Goal: Use online tool/utility: Utilize a website feature to perform a specific function

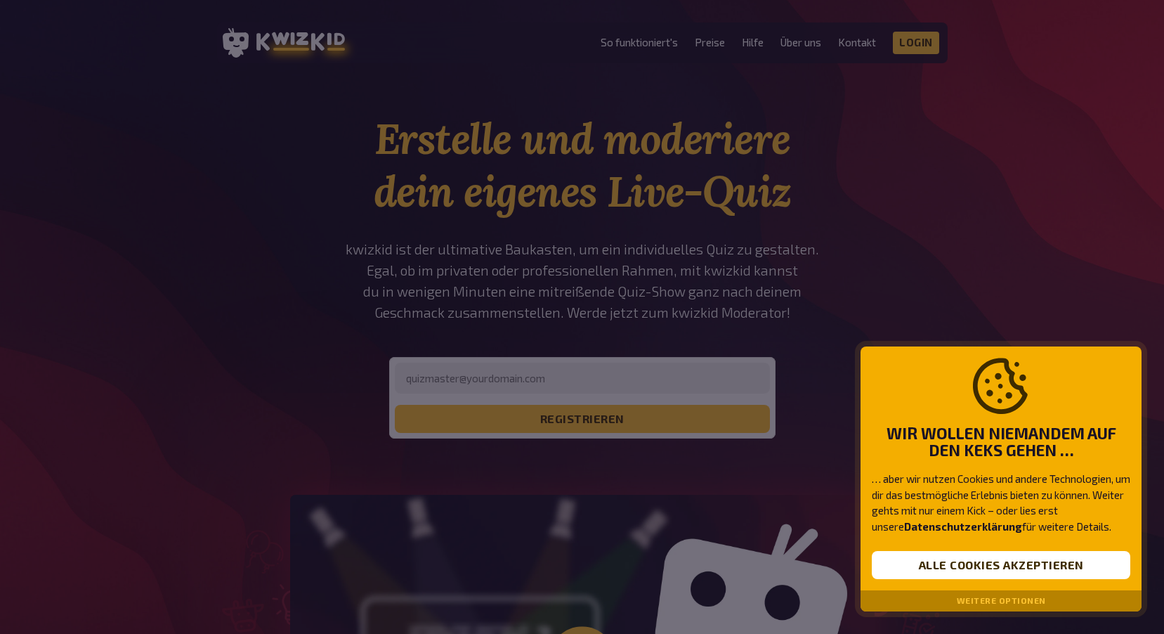
click at [924, 41] on div at bounding box center [582, 317] width 1164 height 634
click at [1000, 558] on button "Alle Cookies akzeptieren" at bounding box center [1001, 565] width 259 height 28
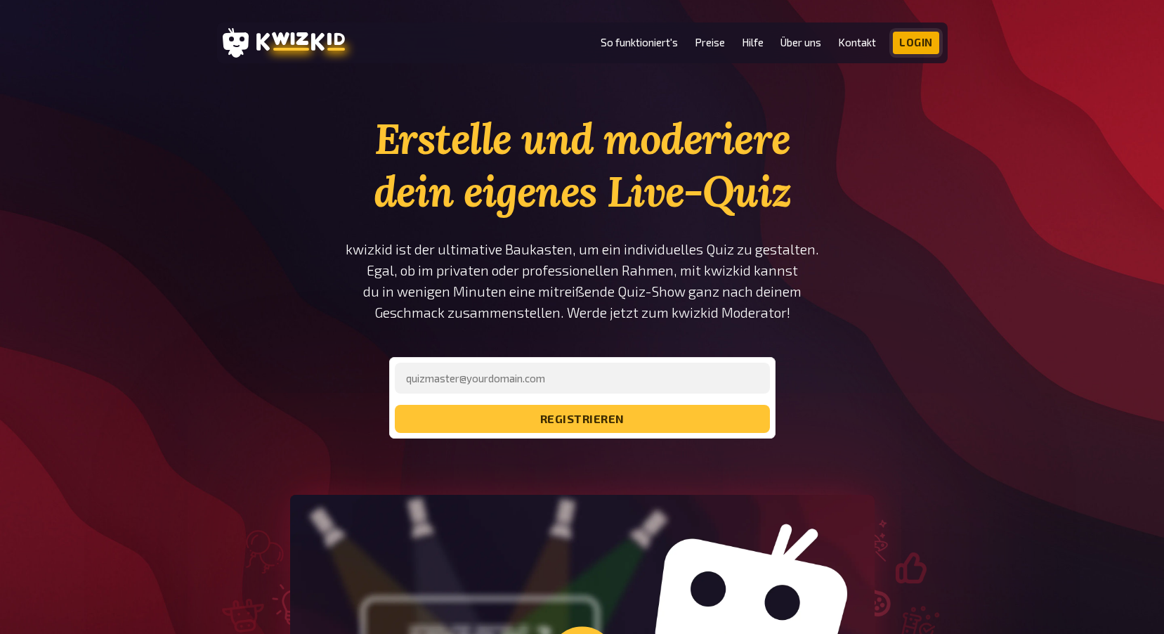
click at [910, 44] on link "Login" at bounding box center [916, 43] width 46 height 22
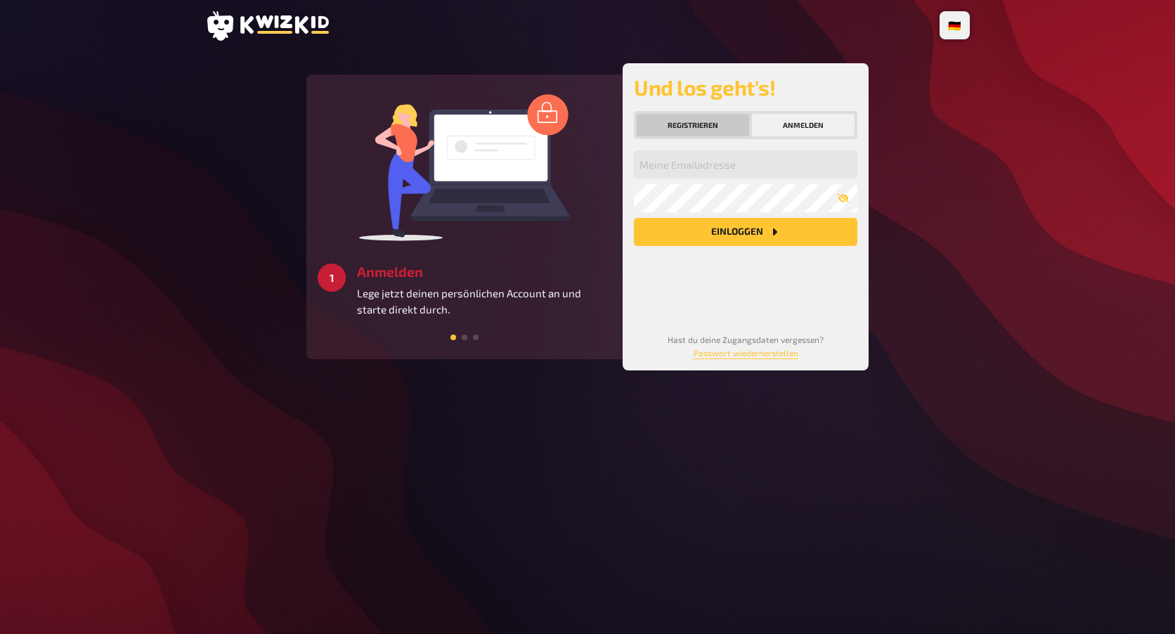
click at [686, 136] on button "Registrieren" at bounding box center [692, 125] width 112 height 22
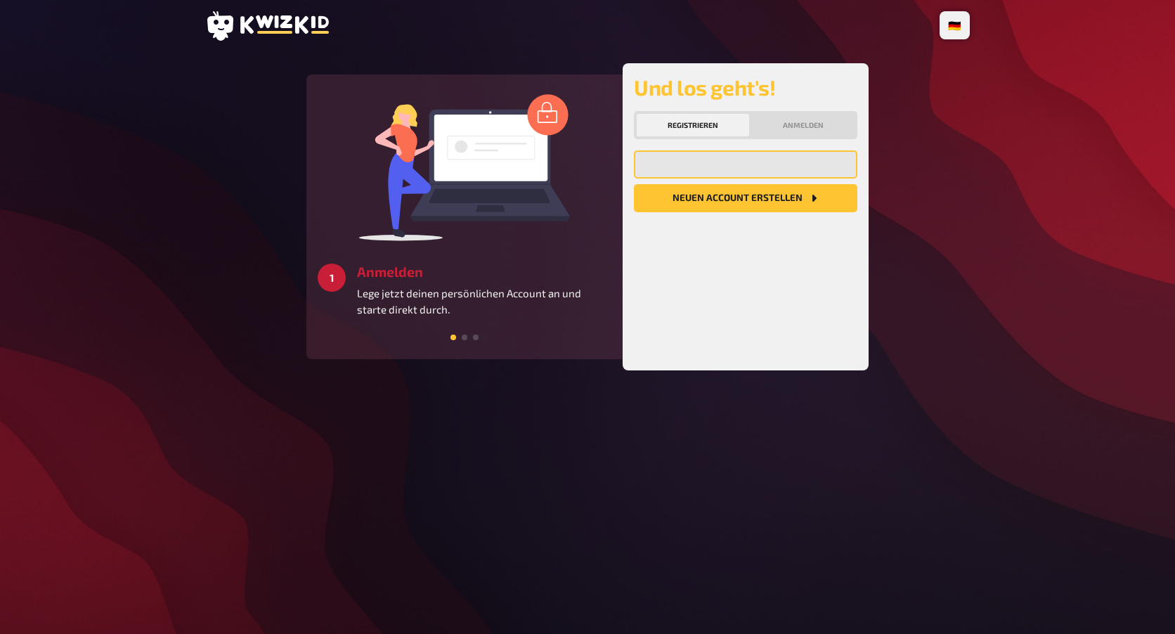
click at [688, 178] on input "email" at bounding box center [745, 164] width 223 height 28
type input "[EMAIL_ADDRESS][DOMAIN_NAME]"
click at [798, 136] on button "Anmelden" at bounding box center [803, 125] width 103 height 22
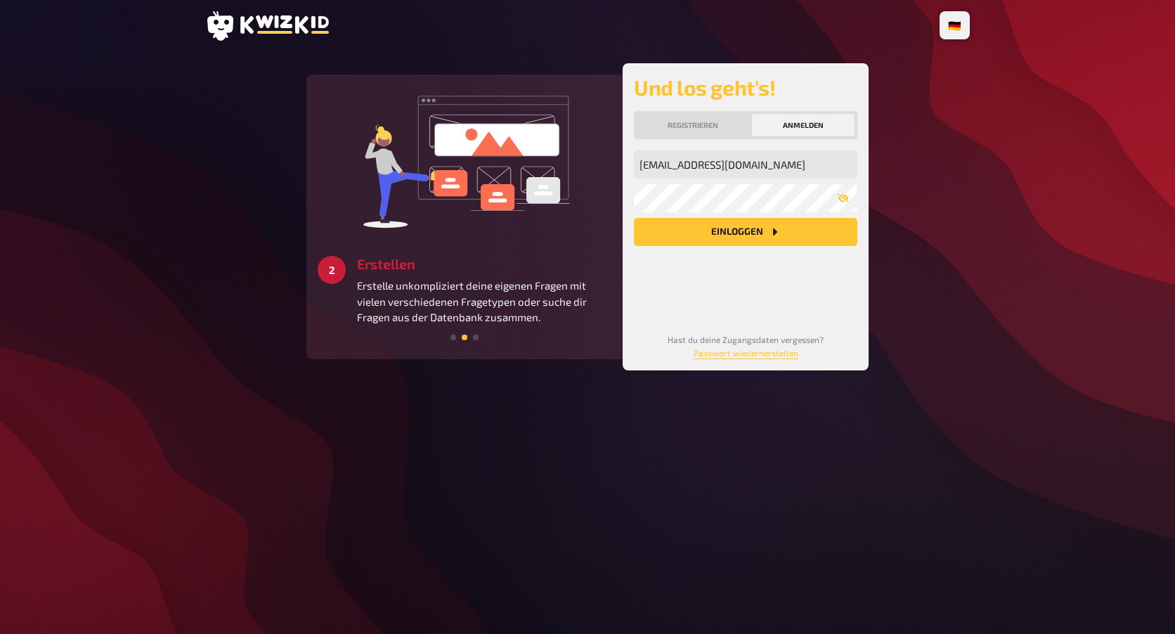
click at [780, 246] on button "Einloggen" at bounding box center [745, 232] width 223 height 28
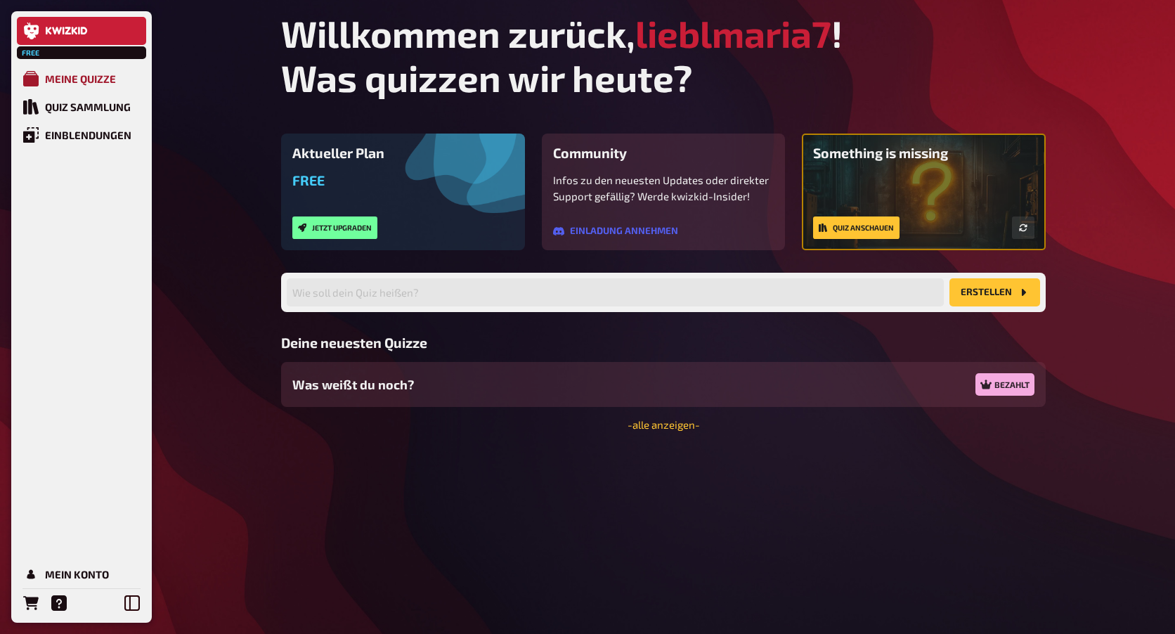
click at [126, 85] on link "Meine Quizze" at bounding box center [81, 79] width 129 height 28
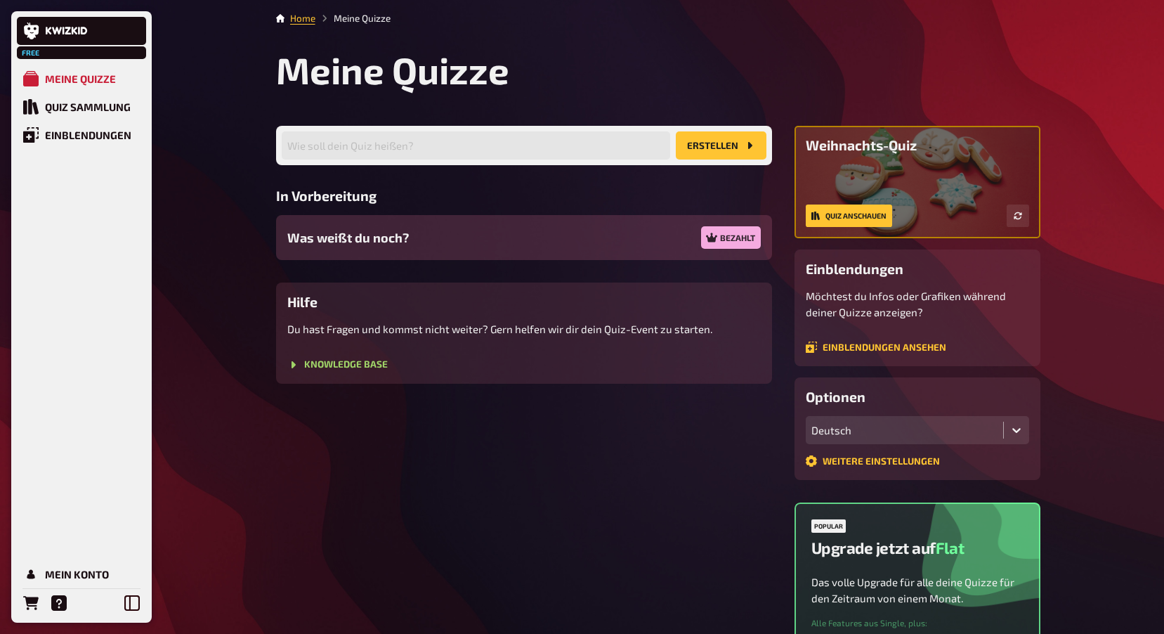
click at [543, 260] on div "Was weißt du noch? Bezahlt" at bounding box center [524, 237] width 496 height 45
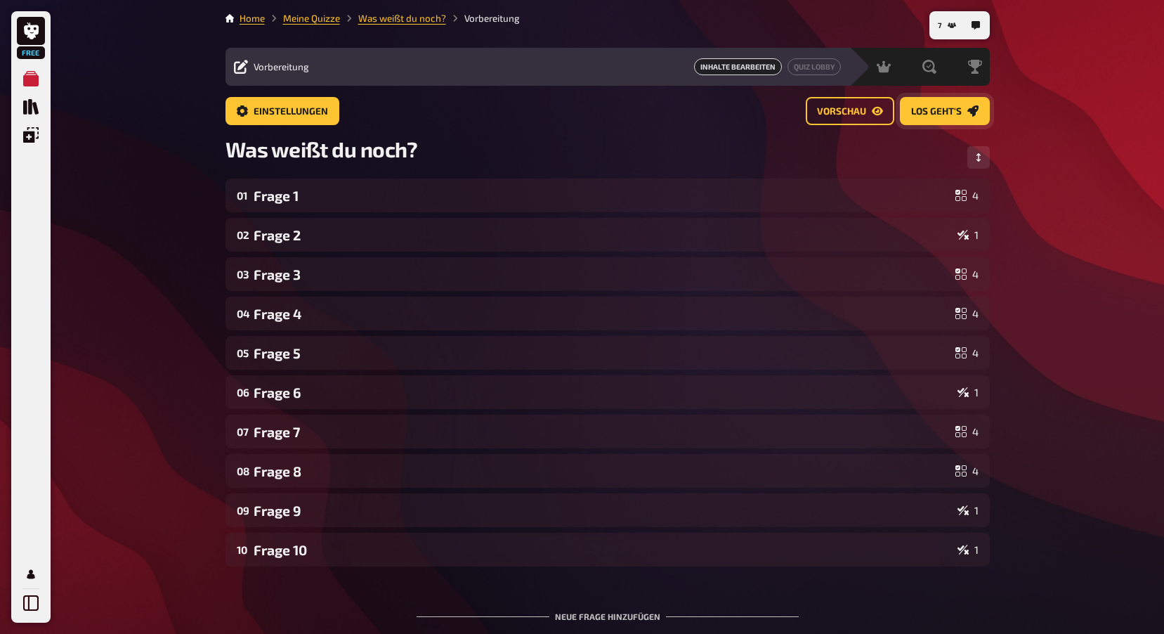
click at [939, 112] on span "Los geht's" at bounding box center [936, 112] width 51 height 10
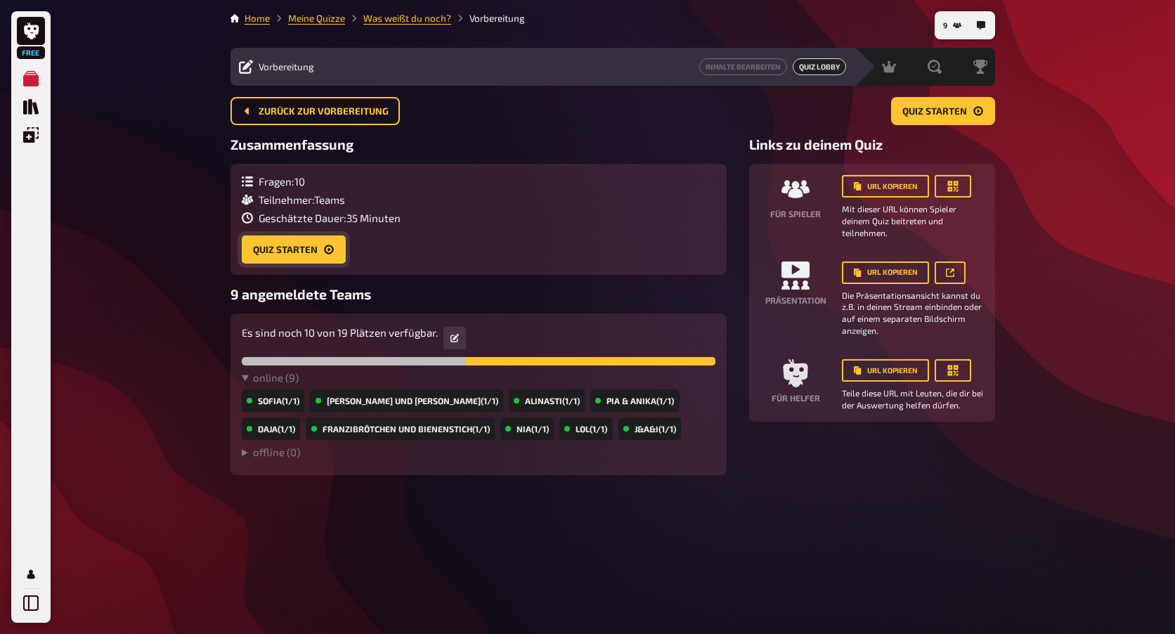
click at [290, 263] on button "Quiz starten" at bounding box center [294, 249] width 104 height 28
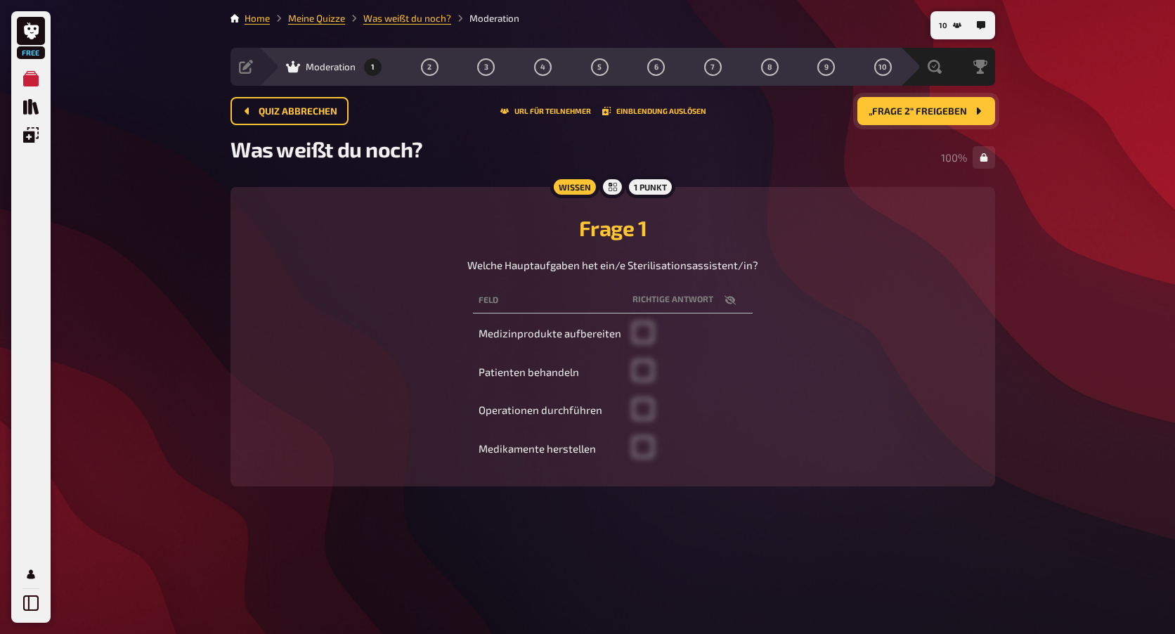
click at [898, 107] on span "„Frage 2“ freigeben" at bounding box center [917, 112] width 98 height 10
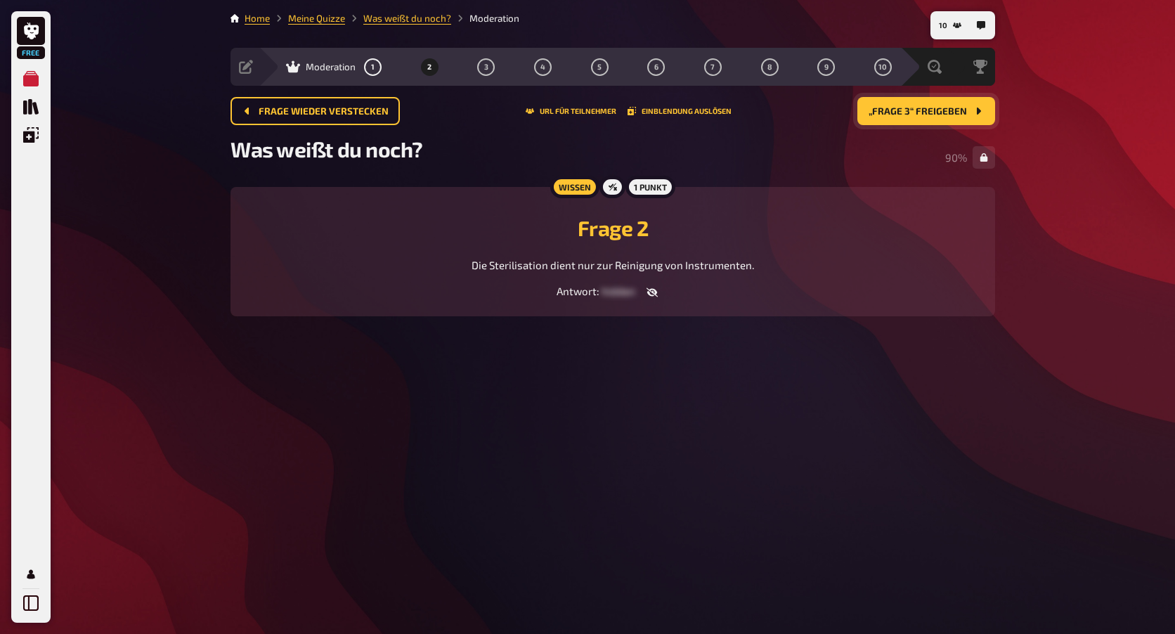
click at [903, 113] on span "„Frage 3“ freigeben" at bounding box center [917, 112] width 98 height 10
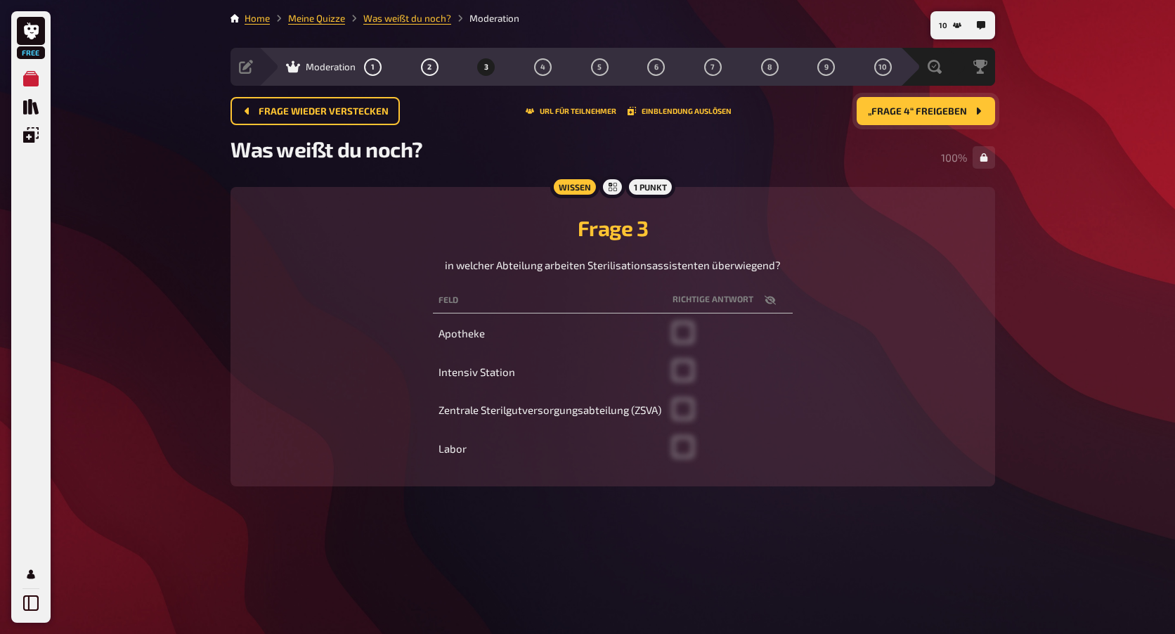
click at [944, 107] on span "„Frage 4“ freigeben" at bounding box center [917, 112] width 99 height 10
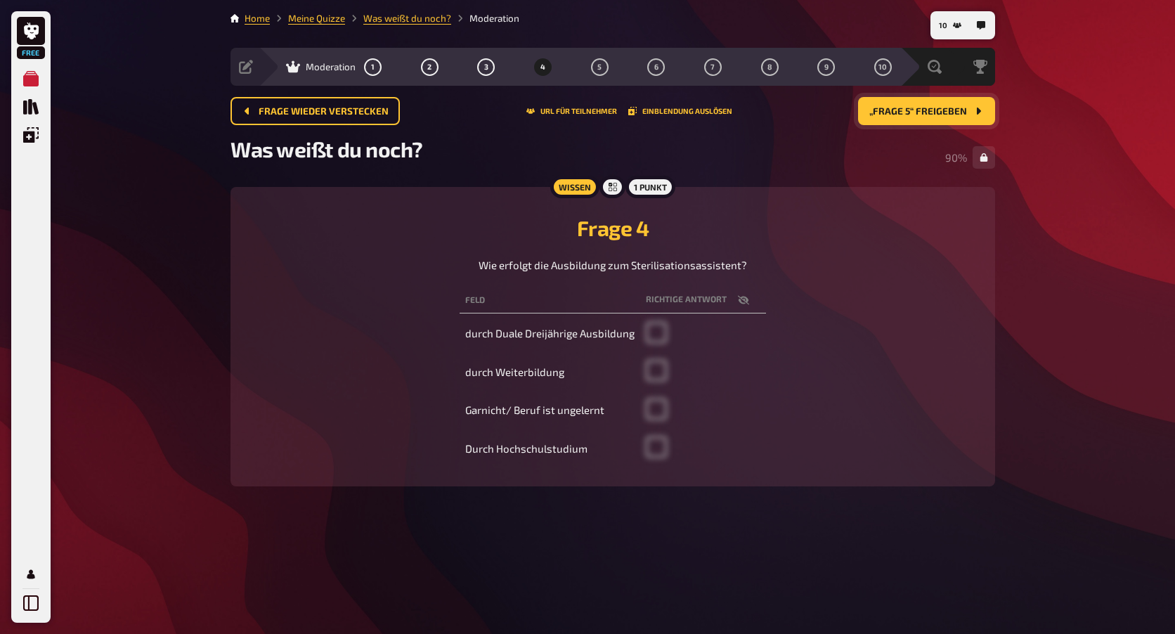
click at [896, 112] on span "„Frage 5“ freigeben" at bounding box center [918, 112] width 98 height 10
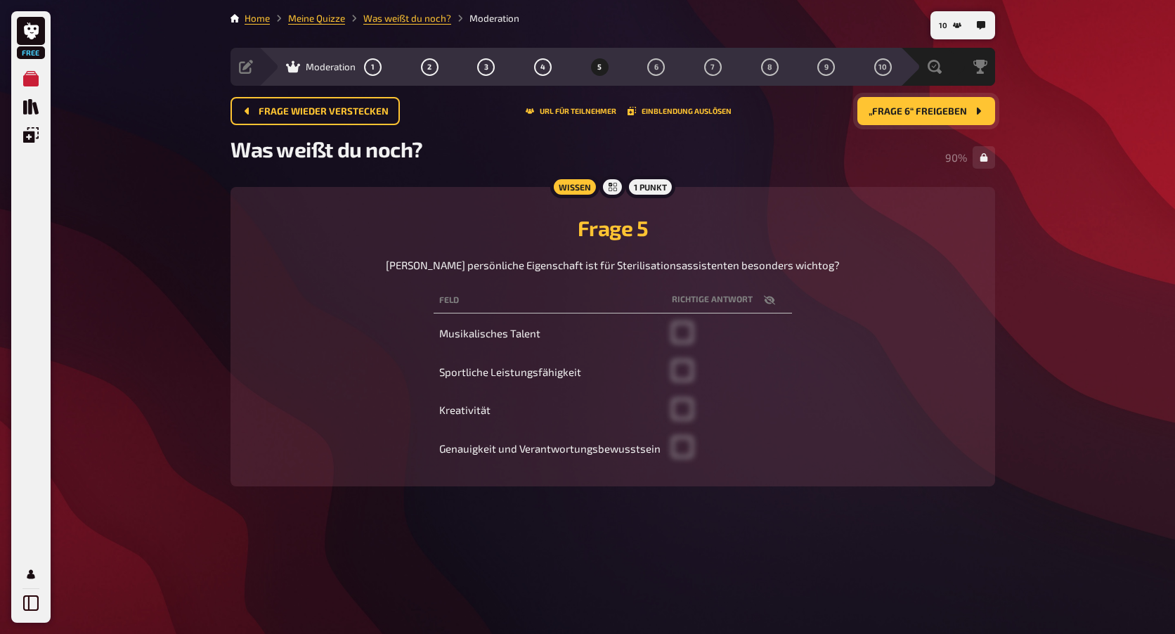
click at [880, 117] on button "„Frage 6“ freigeben" at bounding box center [926, 111] width 138 height 28
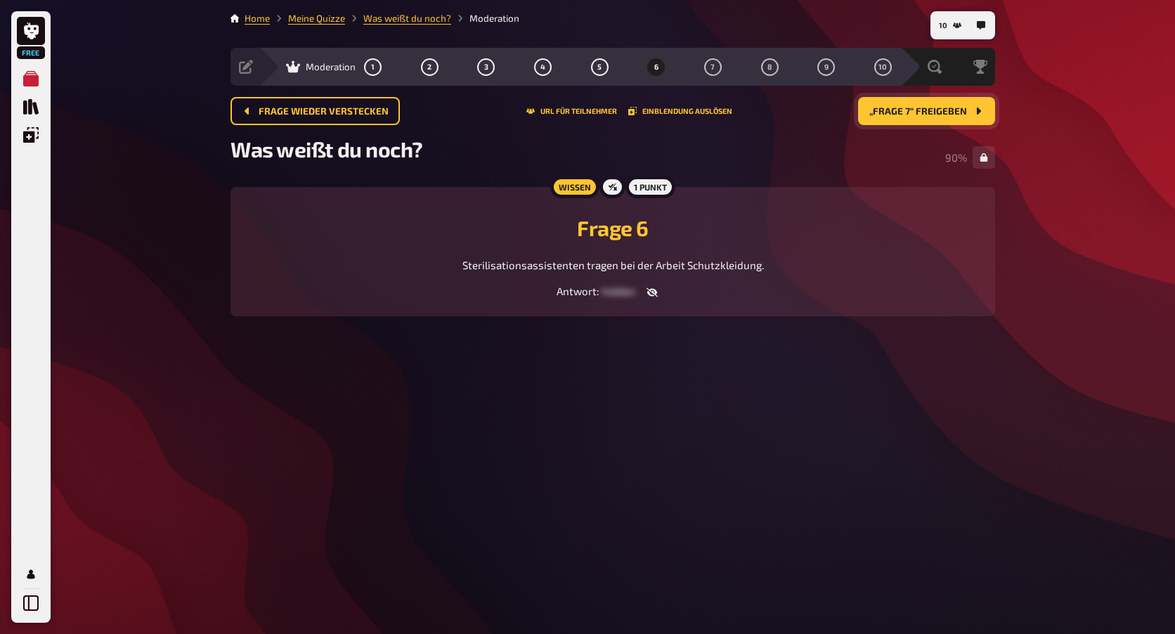
click at [883, 111] on span "„Frage 7“ freigeben" at bounding box center [918, 112] width 98 height 10
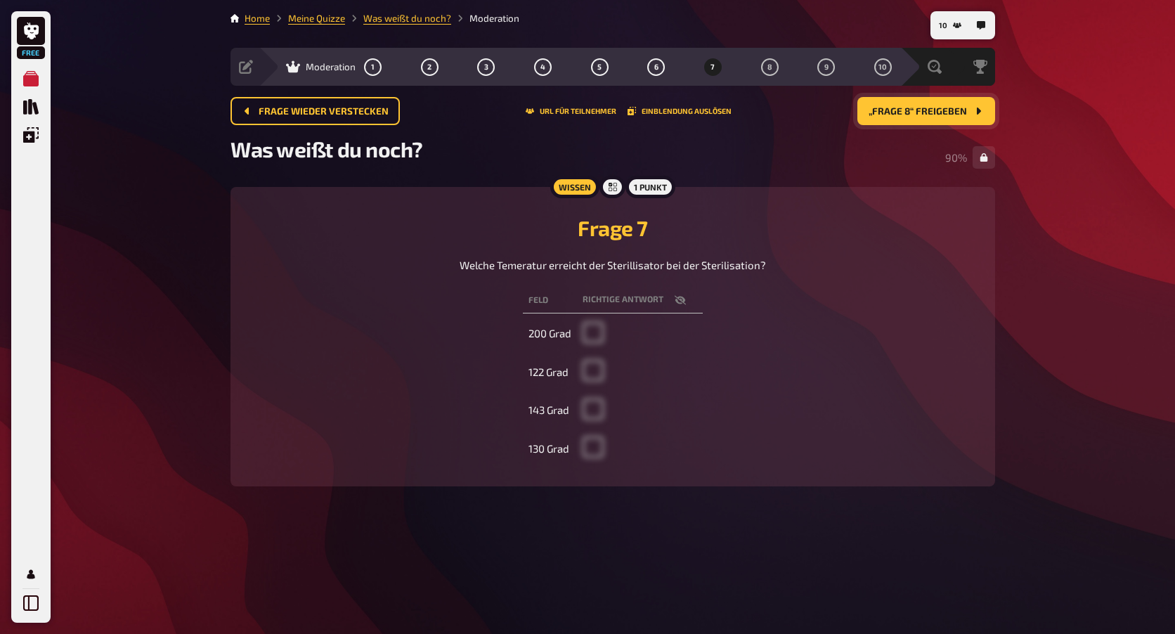
click at [883, 111] on span "„Frage 8“ freigeben" at bounding box center [917, 112] width 98 height 10
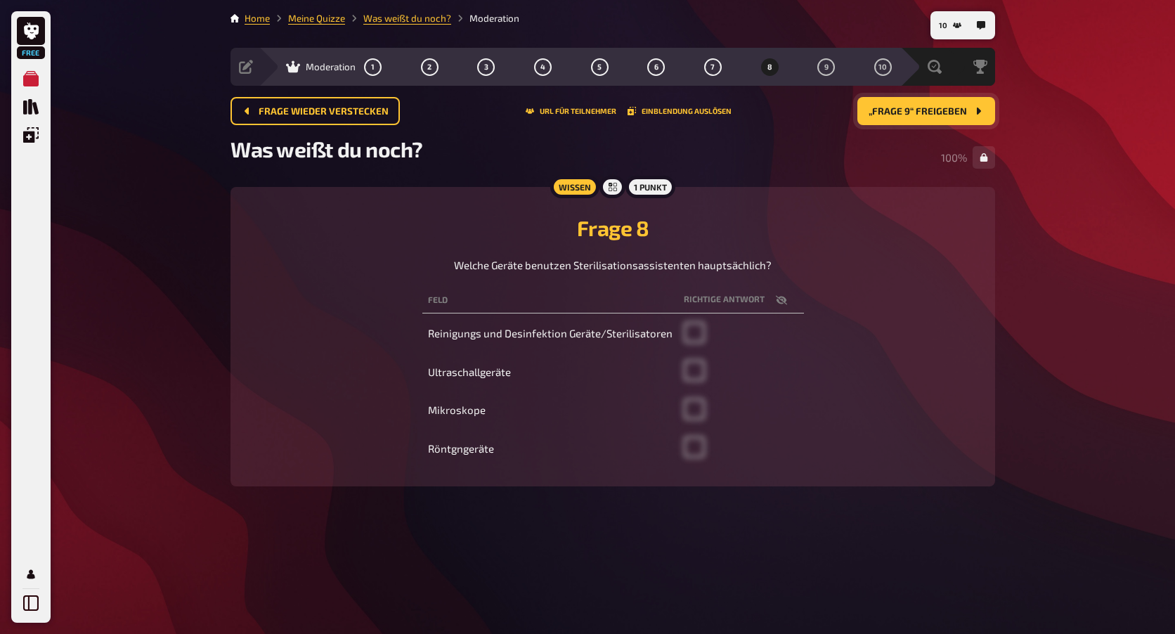
click at [926, 115] on span "„Frage 9“ freigeben" at bounding box center [917, 112] width 98 height 10
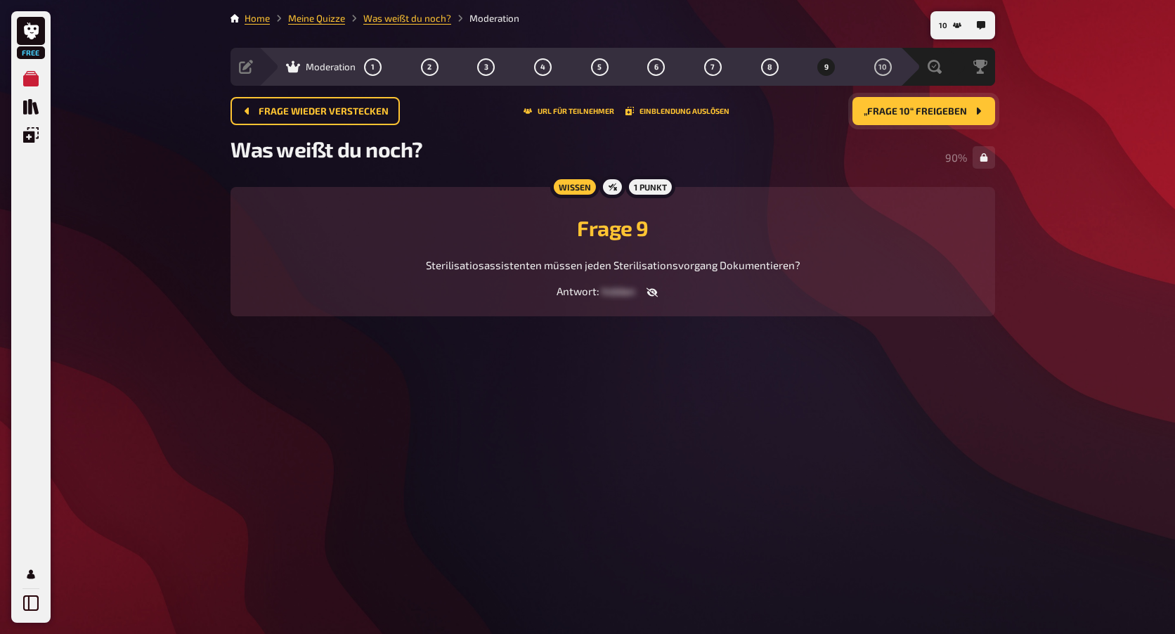
click at [928, 115] on span "„Frage 10“ freigeben" at bounding box center [914, 112] width 103 height 10
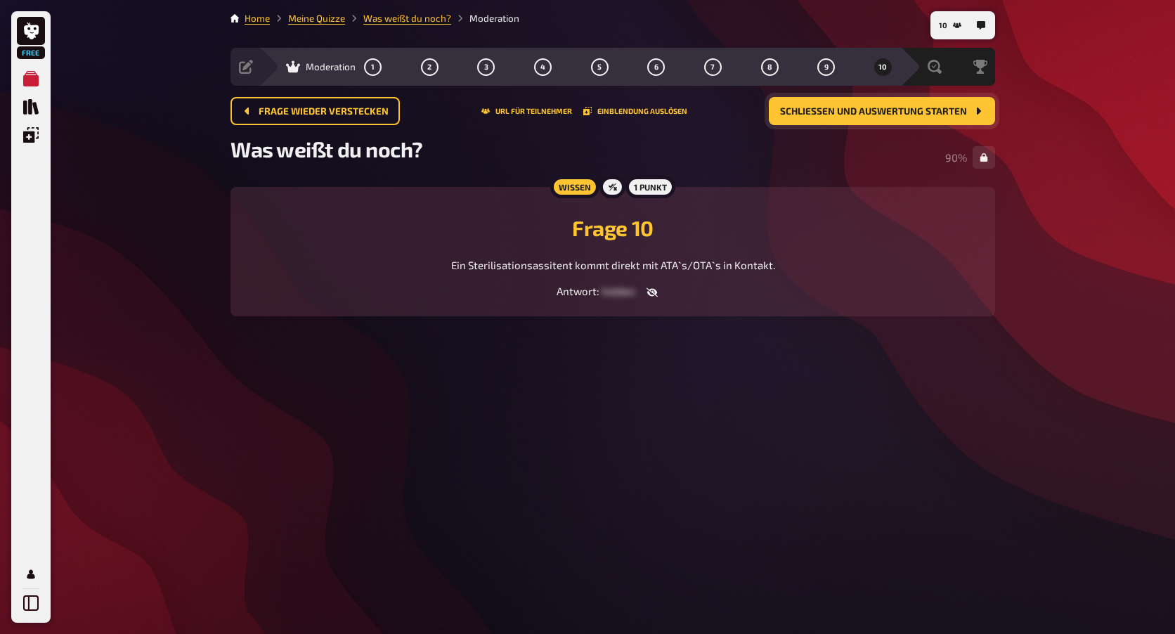
click at [943, 119] on button "Schließen und Auswertung starten" at bounding box center [882, 111] width 226 height 28
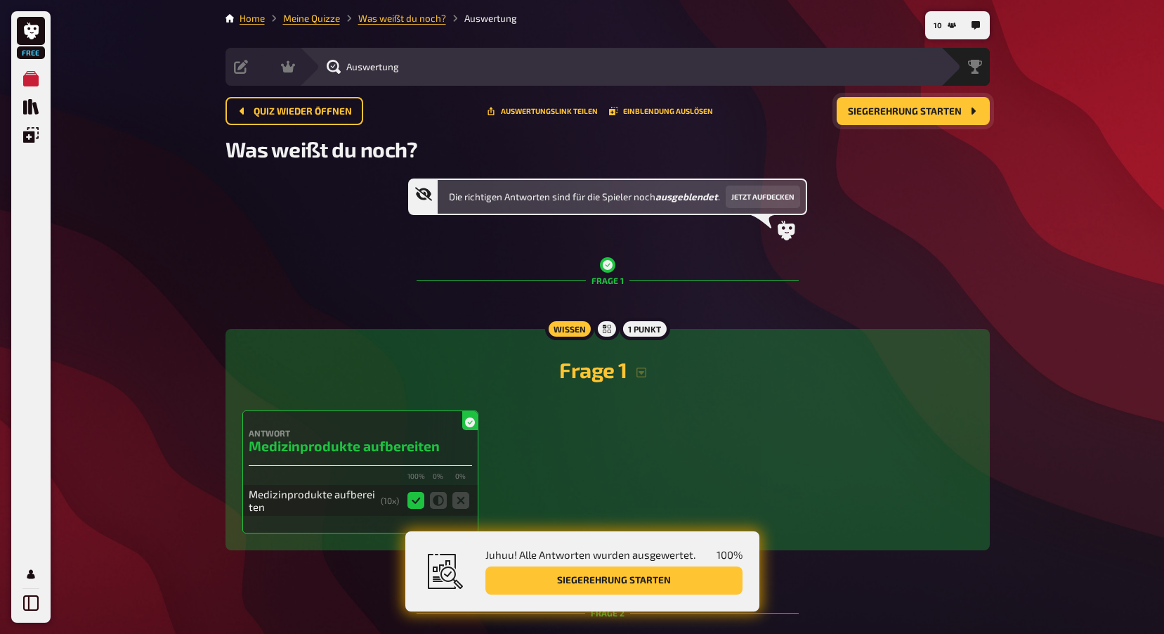
click at [879, 119] on button "Siegerehrung starten" at bounding box center [913, 111] width 153 height 28
